Goal: Information Seeking & Learning: Learn about a topic

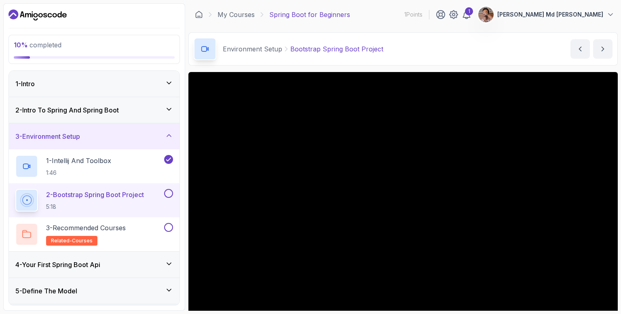
click at [540, 61] on div "Environment Setup Bootstrap Spring Boot Project Bootstrap Spring Boot Project b…" at bounding box center [402, 48] width 429 height 33
click at [534, 51] on div "Environment Setup Bootstrap Spring Boot Project Bootstrap Spring Boot Project b…" at bounding box center [402, 48] width 429 height 33
click at [535, 51] on div "Environment Setup Bootstrap Spring Boot Project Bootstrap Spring Boot Project b…" at bounding box center [402, 48] width 429 height 33
click at [520, 52] on div "Environment Setup Bootstrap Spring Boot Project Bootstrap Spring Boot Project b…" at bounding box center [402, 48] width 429 height 33
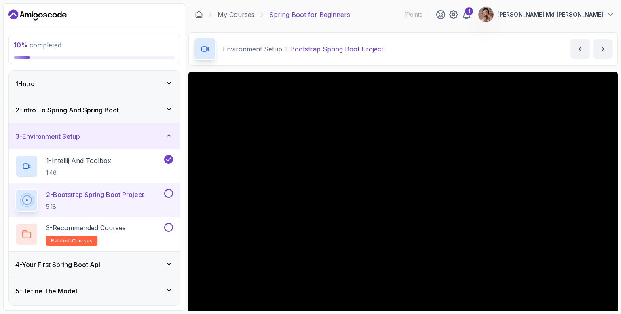
click at [520, 49] on div "Environment Setup Bootstrap Spring Boot Project Bootstrap Spring Boot Project b…" at bounding box center [402, 48] width 429 height 33
click at [513, 65] on div "Environment Setup Bootstrap Spring Boot Project Bootstrap Spring Boot Project b…" at bounding box center [402, 48] width 429 height 33
click at [517, 53] on div "Environment Setup Bootstrap Spring Boot Project Bootstrap Spring Boot Project b…" at bounding box center [402, 48] width 429 height 33
click at [514, 35] on div "Environment Setup Bootstrap Spring Boot Project Bootstrap Spring Boot Project b…" at bounding box center [402, 48] width 429 height 33
click at [504, 33] on div "Environment Setup Bootstrap Spring Boot Project Bootstrap Spring Boot Project b…" at bounding box center [402, 48] width 429 height 33
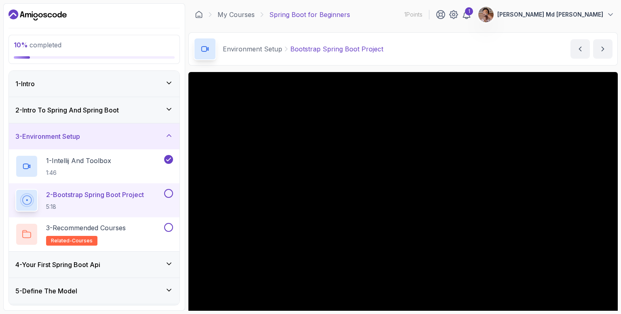
click at [507, 62] on div "Environment Setup Bootstrap Spring Boot Project Bootstrap Spring Boot Project b…" at bounding box center [402, 48] width 429 height 33
click at [601, 28] on main "My Courses Spring Boot for Beginners 1 Points 1 Syed Md Mihan Chistie 3 - Envir…" at bounding box center [402, 156] width 429 height 307
click at [606, 30] on main "My Courses Spring Boot for Beginners 1 Points 1 Syed Md Mihan Chistie 3 - Envir…" at bounding box center [402, 156] width 429 height 307
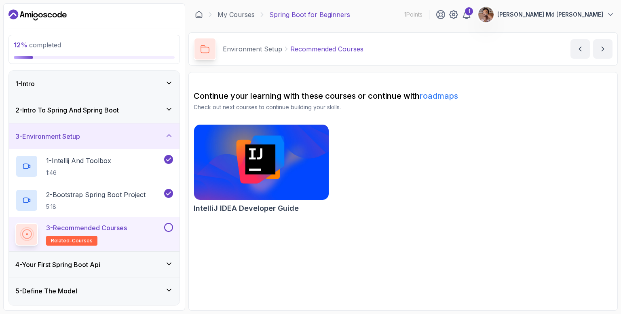
click at [284, 172] on img at bounding box center [261, 161] width 141 height 79
click at [71, 266] on h3 "4 - Your First Spring Boot Api" at bounding box center [57, 265] width 85 height 10
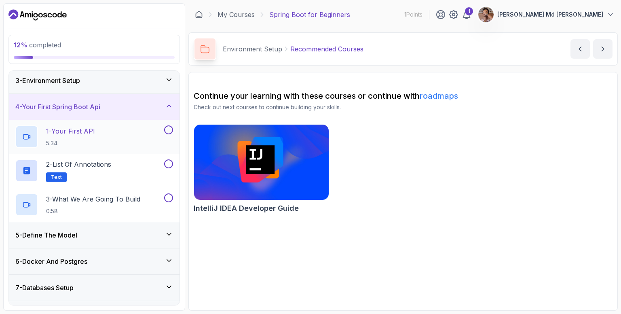
scroll to position [56, 0]
click at [100, 128] on div "1 - Your First API 5:34" at bounding box center [88, 136] width 147 height 23
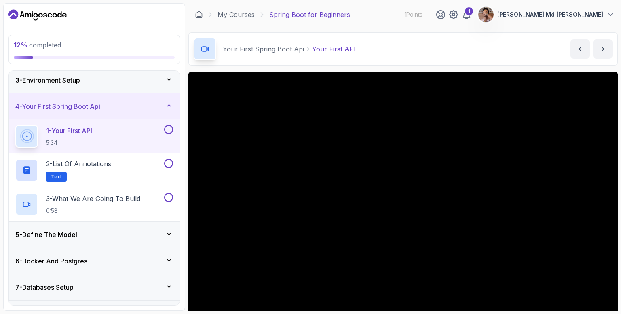
click at [15, 125] on button "1 - Your First API 5:34" at bounding box center [94, 136] width 158 height 23
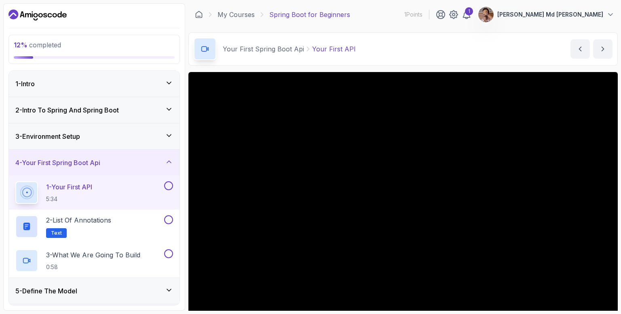
click at [111, 114] on h3 "2 - Intro To Spring And Spring Boot" at bounding box center [66, 110] width 103 height 10
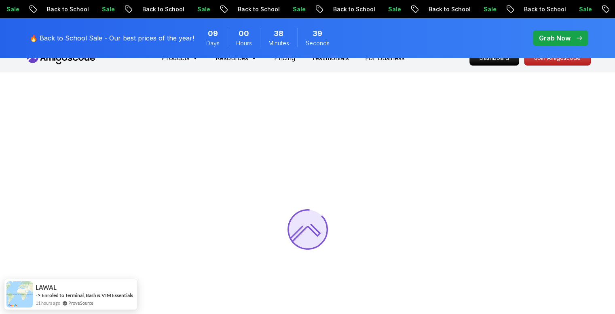
scroll to position [15, 0]
